Goal: Task Accomplishment & Management: Use online tool/utility

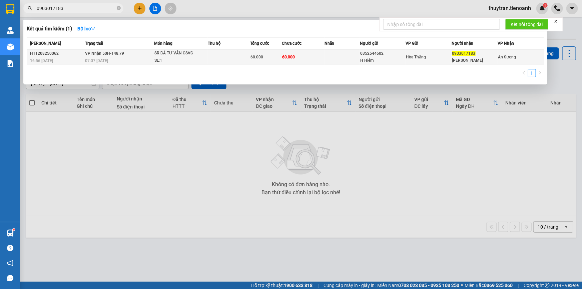
type input "0903017183"
click at [202, 62] on div "SL: 1" at bounding box center [179, 60] width 50 height 7
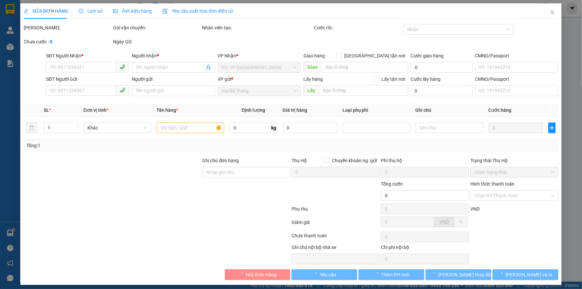
type input "0903017183"
type input "[PERSON_NAME]"
type input "0352544602"
type input "H Hiêm"
type input "60.000"
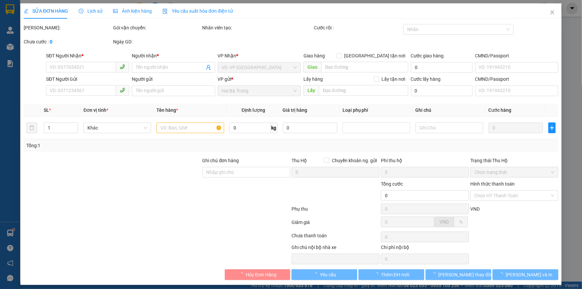
type input "60.000"
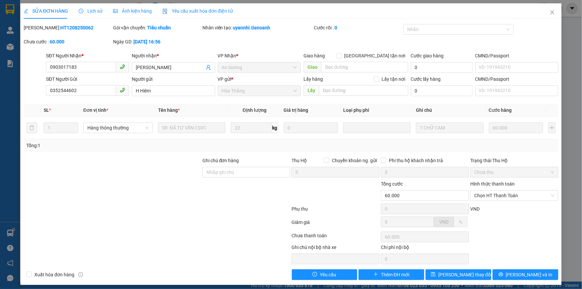
click at [87, 10] on span "Lịch sử" at bounding box center [91, 10] width 24 height 5
